Goal: Navigation & Orientation: Find specific page/section

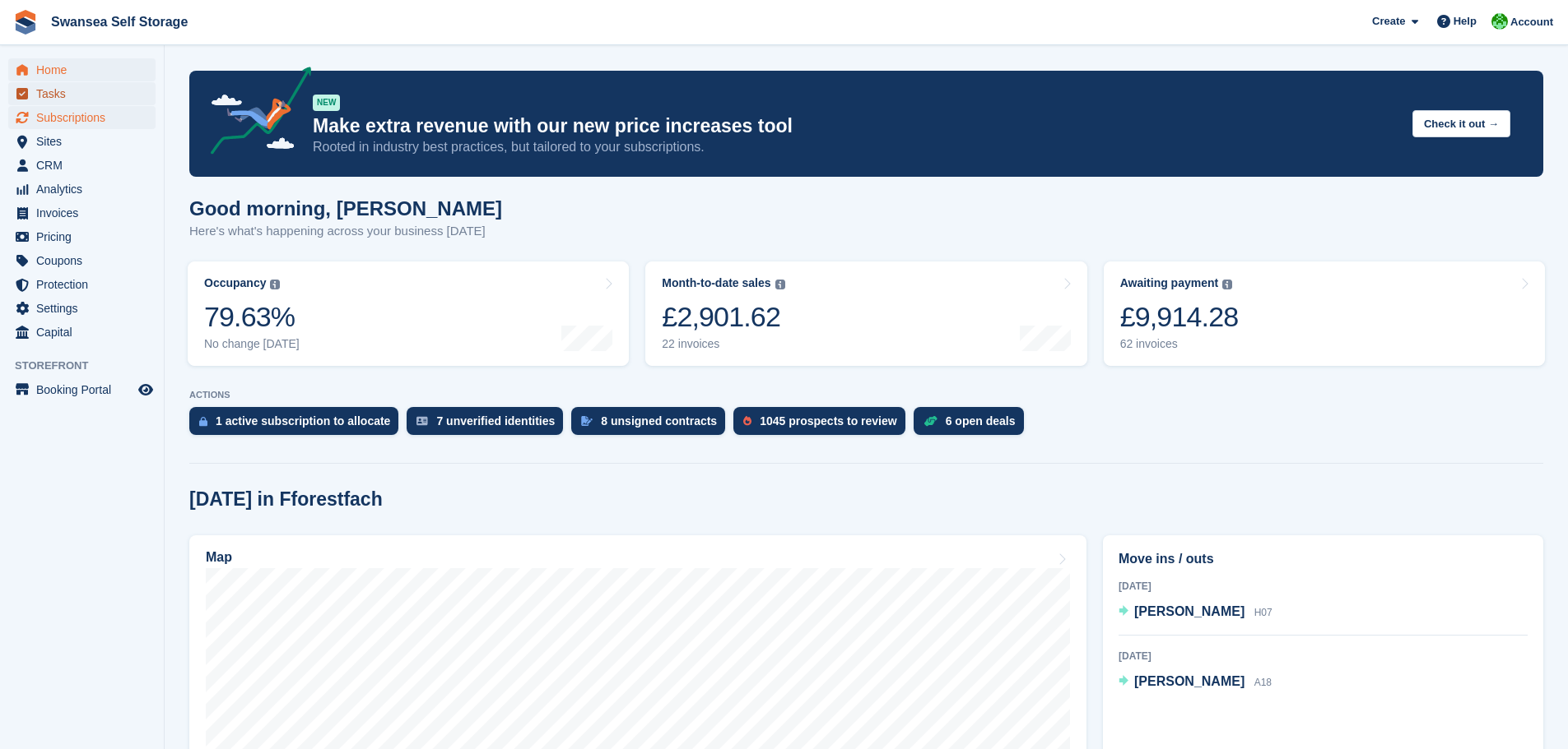
click at [68, 102] on span "Tasks" at bounding box center [85, 94] width 99 height 23
click at [71, 123] on span "Subscriptions" at bounding box center [85, 118] width 99 height 23
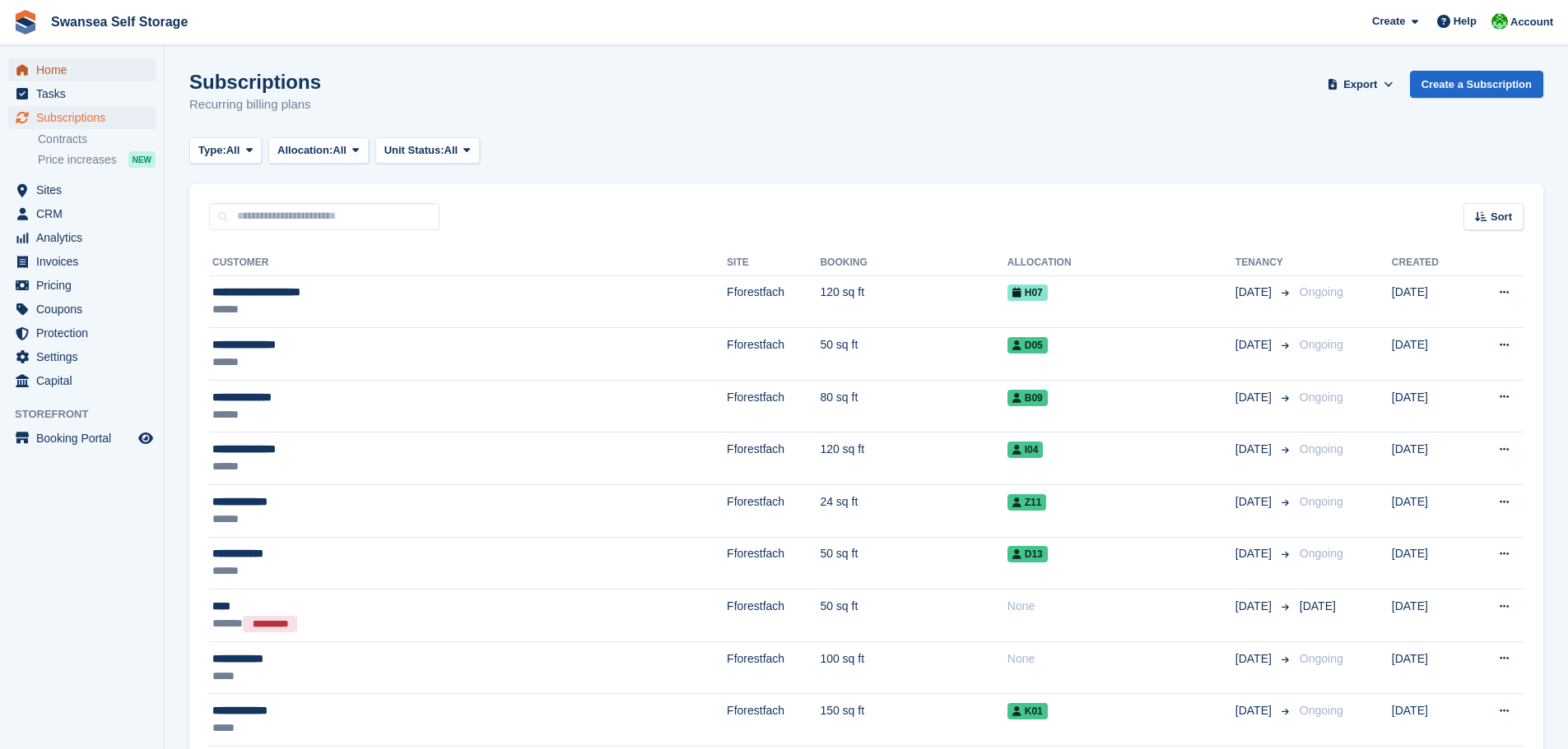
click at [74, 77] on span "Home" at bounding box center [85, 70] width 99 height 23
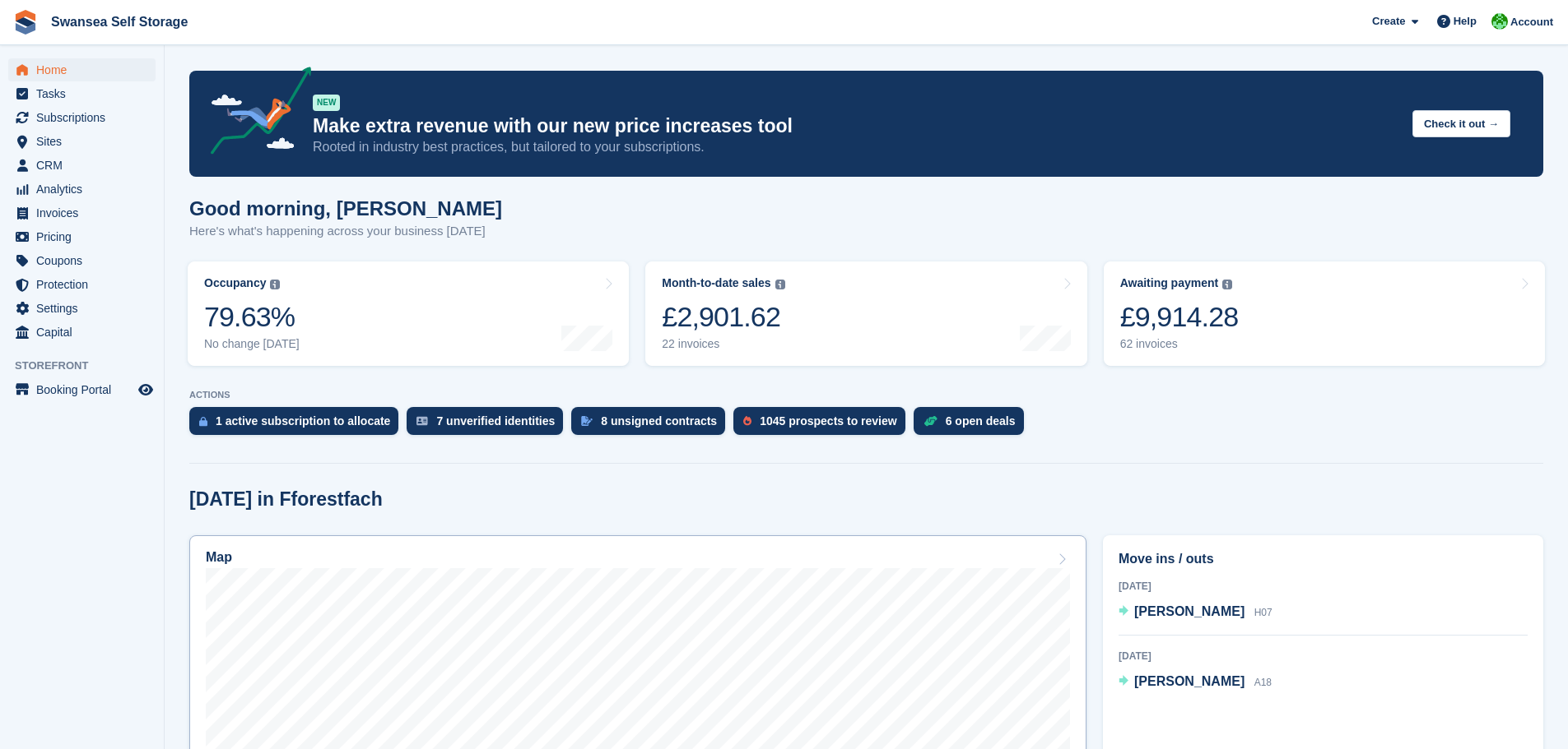
scroll to position [329, 0]
